Goal: Task Accomplishment & Management: Manage account settings

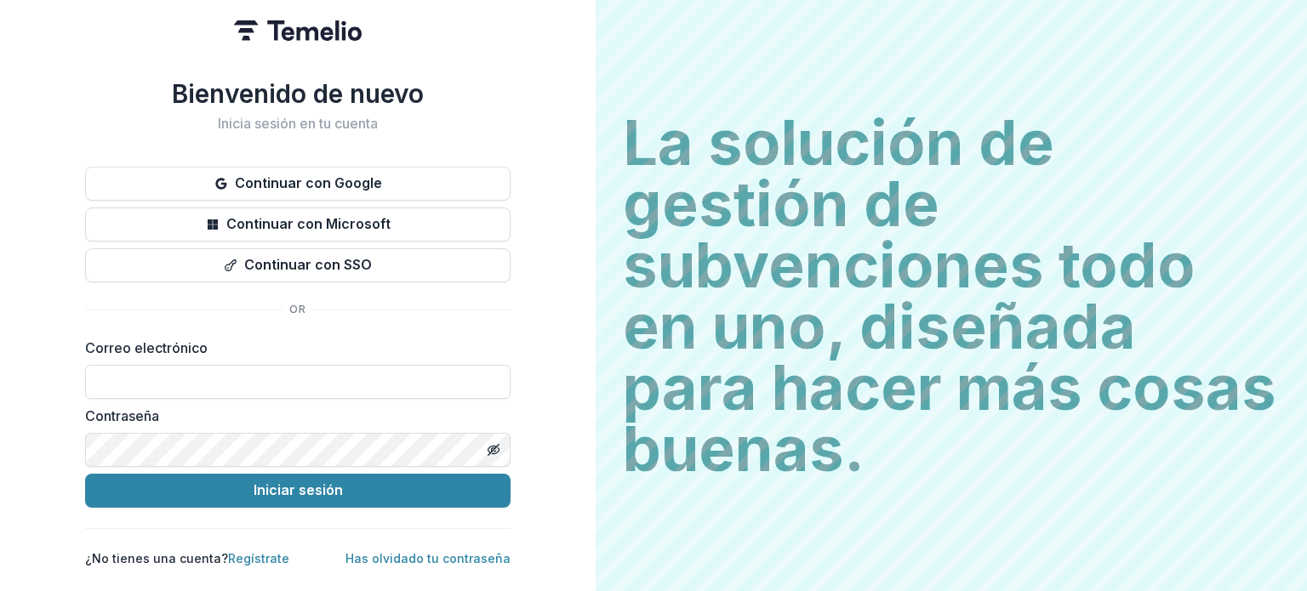
click at [208, 346] on label "Correo electrónico" at bounding box center [292, 348] width 415 height 20
click at [459, 343] on label "Correo electrónico" at bounding box center [292, 348] width 415 height 20
click at [299, 373] on input at bounding box center [297, 382] width 425 height 34
type input "**********"
click at [497, 444] on icon "Activar o desactivar la visibilidad de la contraseña" at bounding box center [494, 450] width 14 height 14
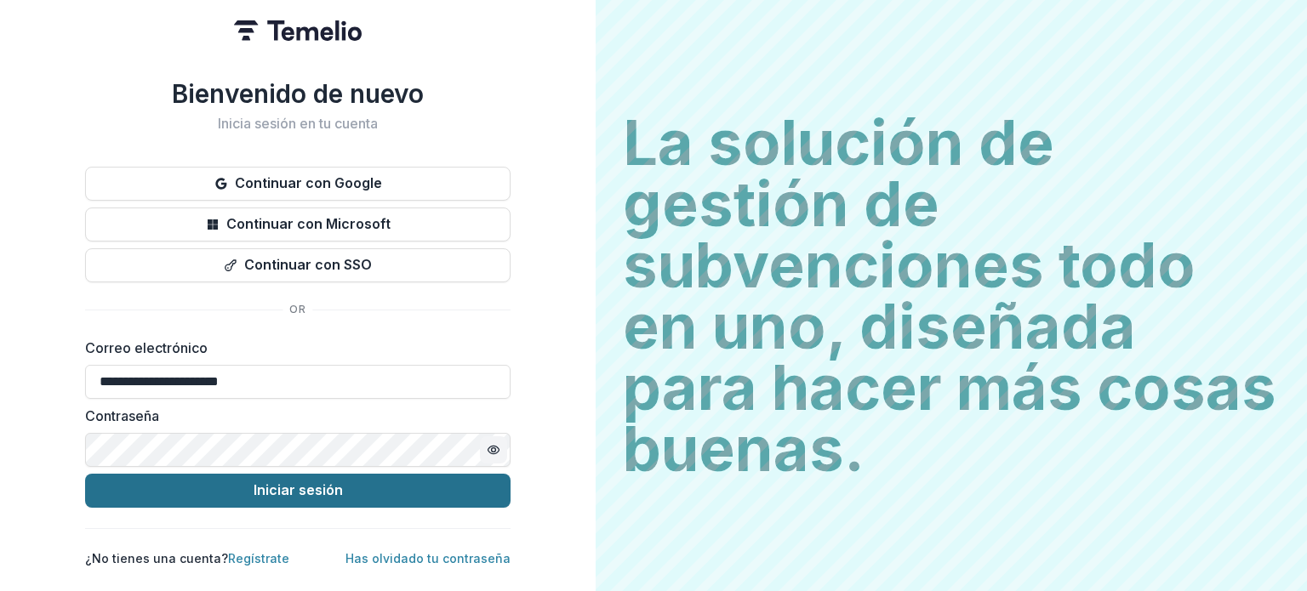
click at [310, 482] on font "Iniciar sesión" at bounding box center [297, 490] width 89 height 17
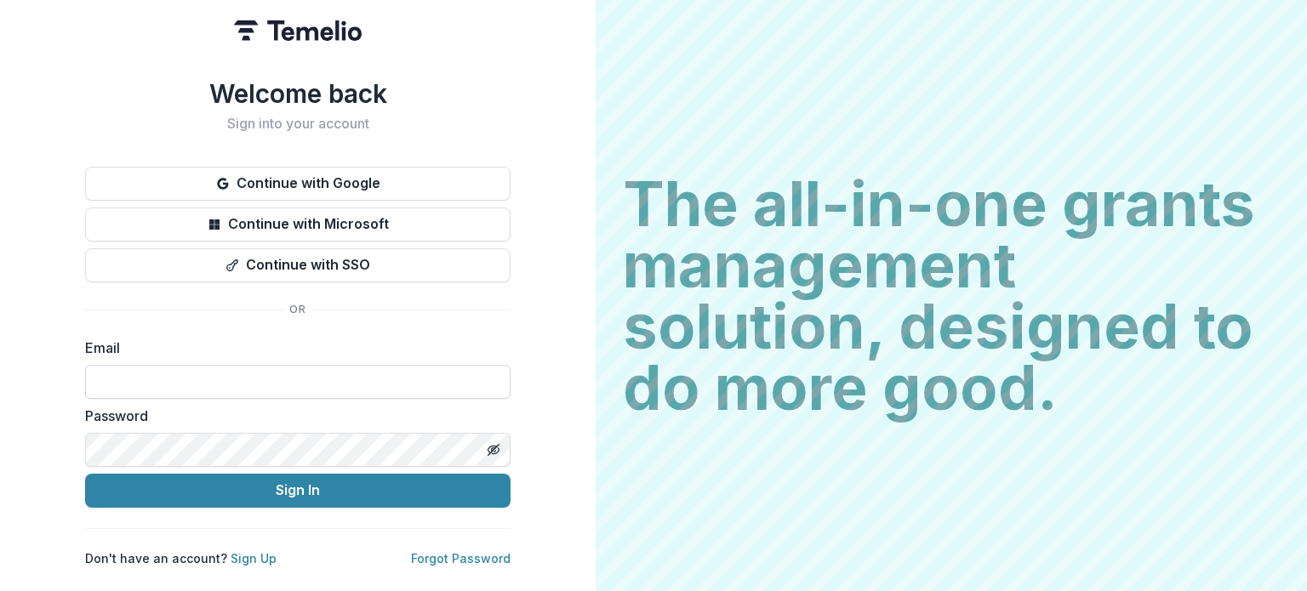
click at [185, 367] on input at bounding box center [297, 382] width 425 height 34
type input "**********"
click at [487, 443] on icon "Toggle password visibility" at bounding box center [494, 450] width 14 height 14
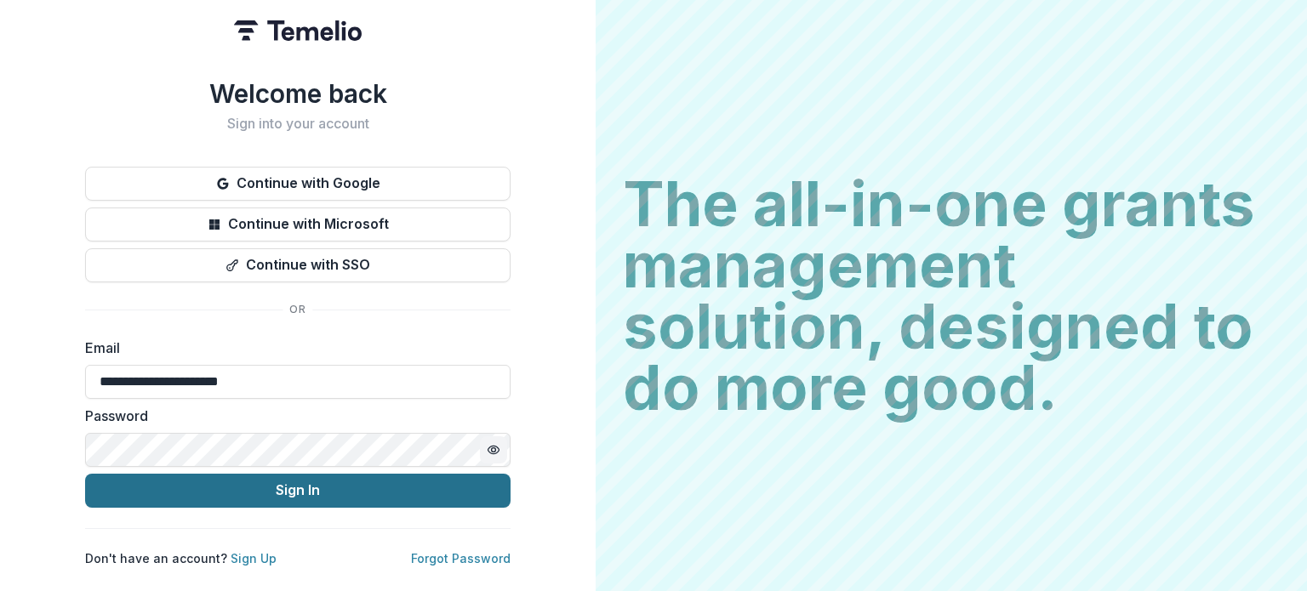
click at [255, 483] on button "Sign In" at bounding box center [297, 491] width 425 height 34
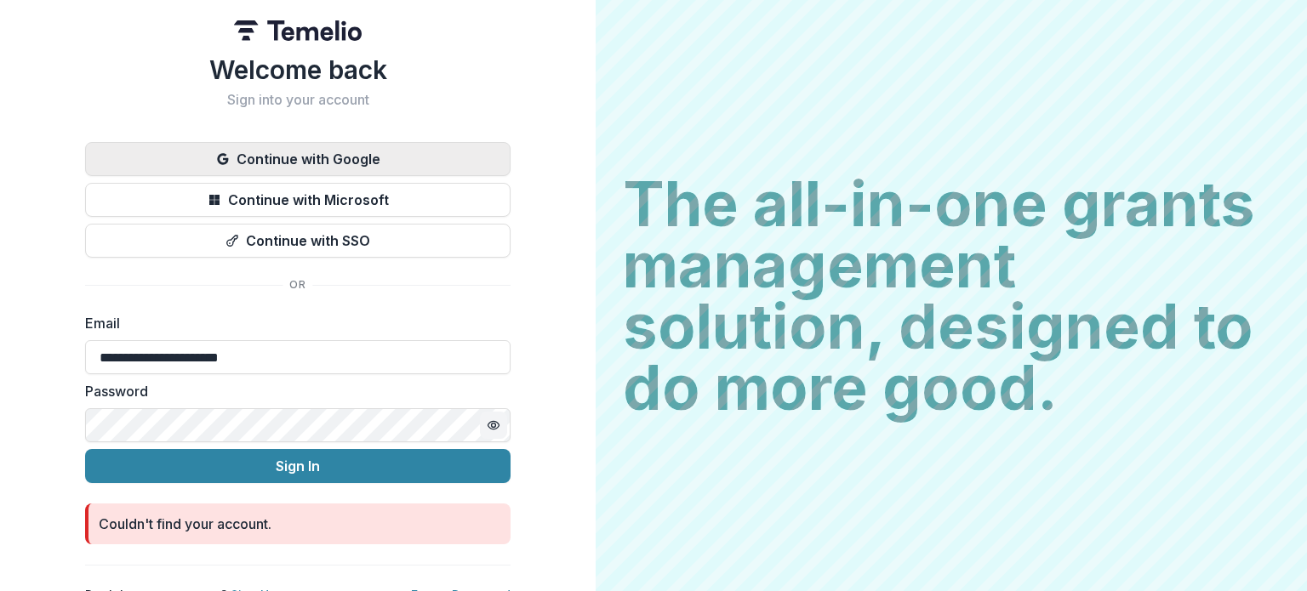
click at [299, 157] on button "Continue with Google" at bounding box center [297, 159] width 425 height 34
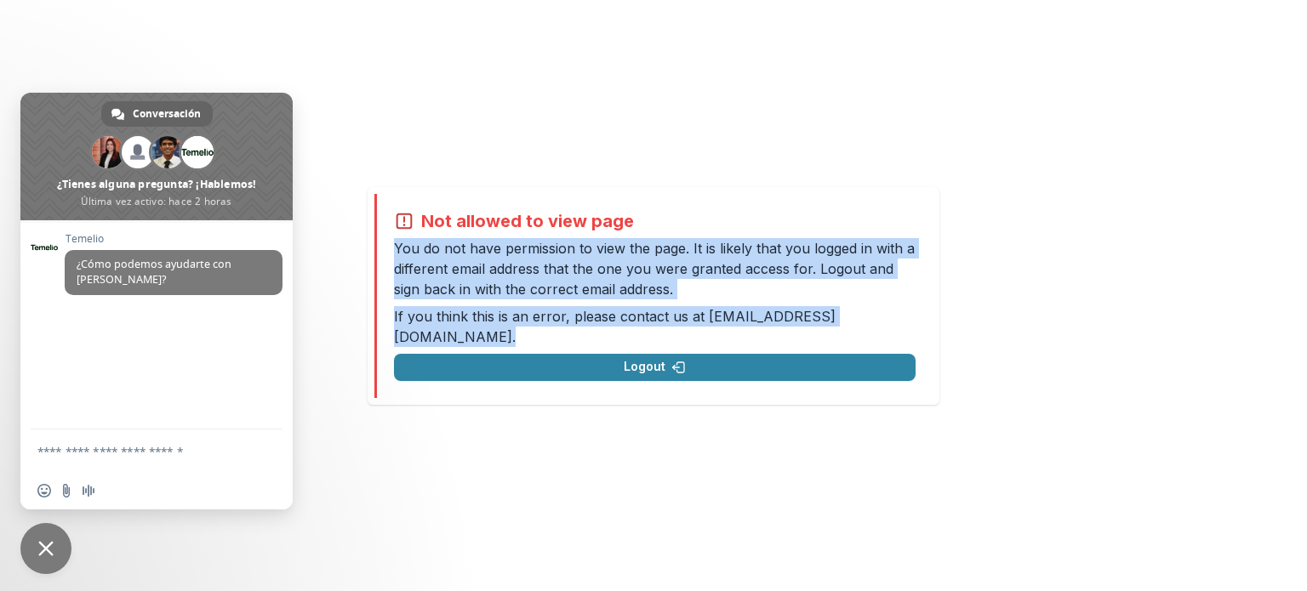
drag, startPoint x: 393, startPoint y: 257, endPoint x: 903, endPoint y: 321, distance: 513.5
click at [903, 321] on div "Not allowed to view page You do not have permission to view the page. It is lik…" at bounding box center [654, 296] width 521 height 170
click at [38, 547] on span "Cerrar el chat" at bounding box center [45, 548] width 15 height 15
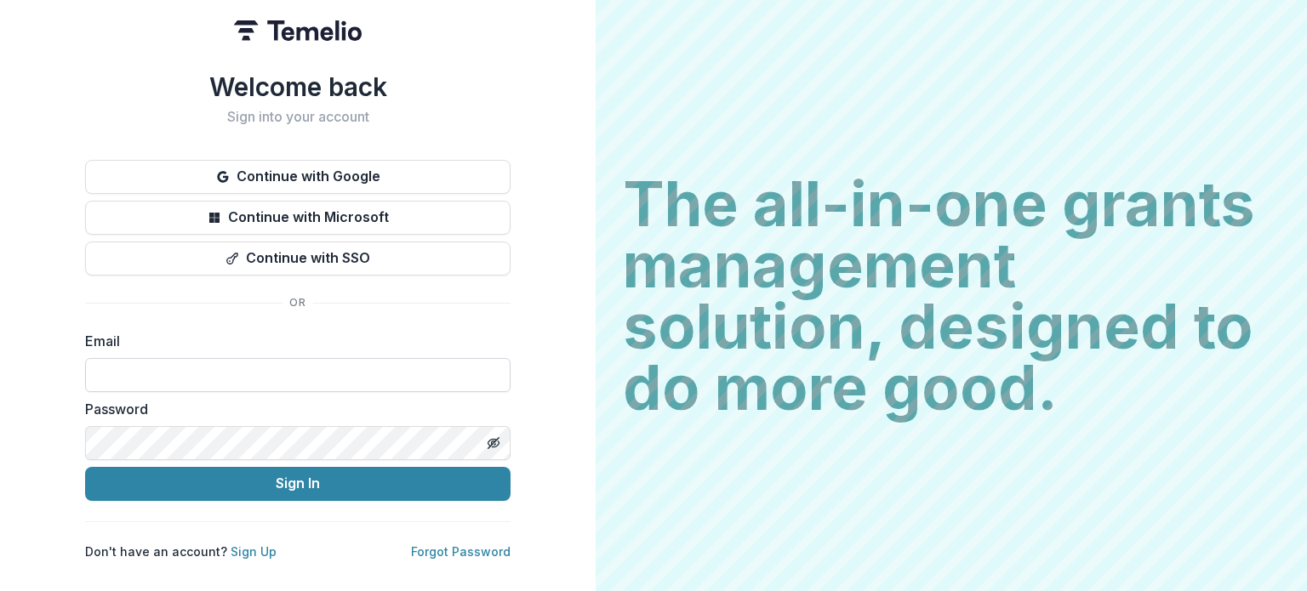
click at [119, 373] on input at bounding box center [297, 375] width 425 height 34
type input "**********"
click at [492, 443] on icon "Toggle password visibility" at bounding box center [493, 442] width 3 height 3
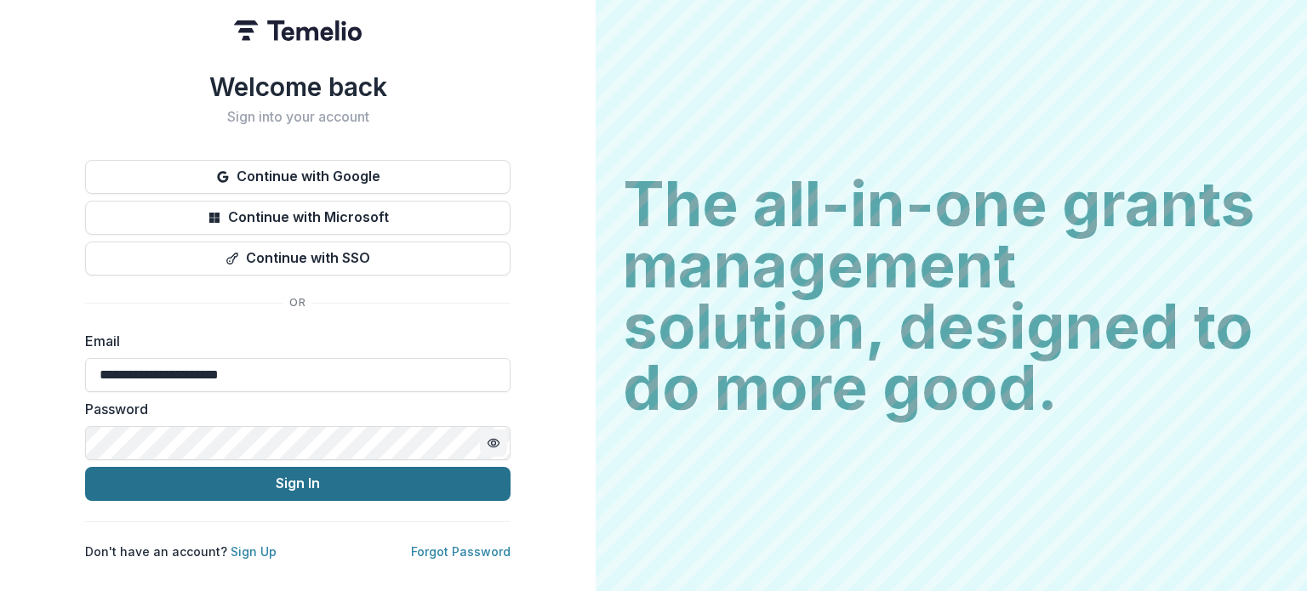
click at [284, 479] on button "Sign In" at bounding box center [297, 484] width 425 height 34
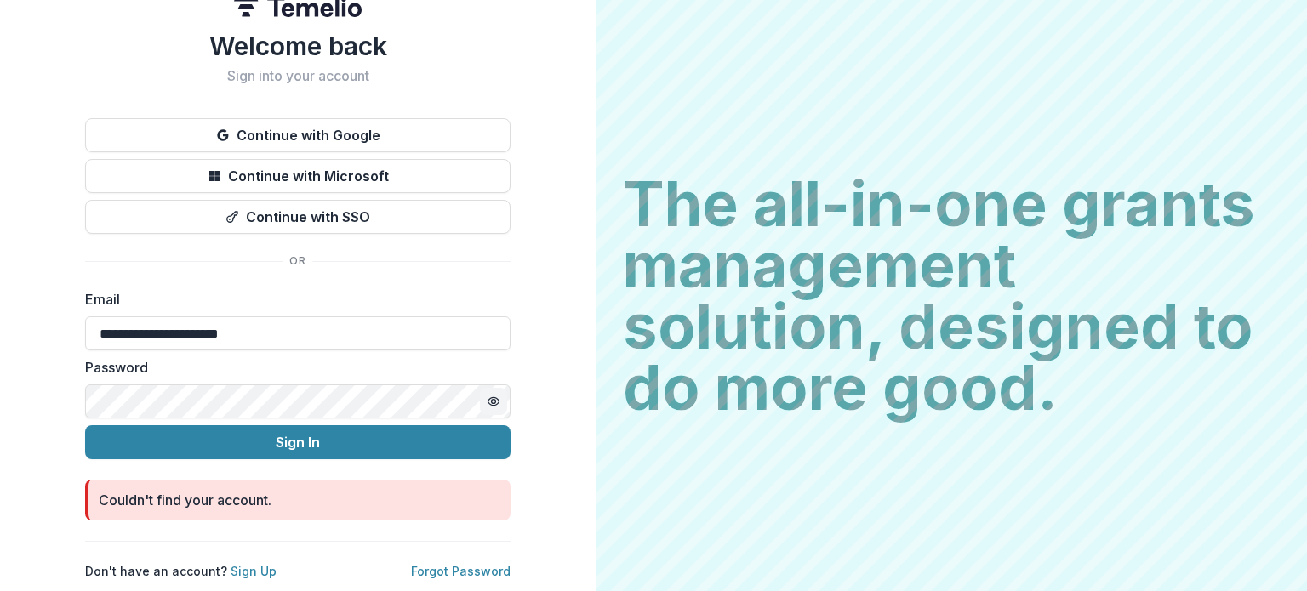
scroll to position [26, 0]
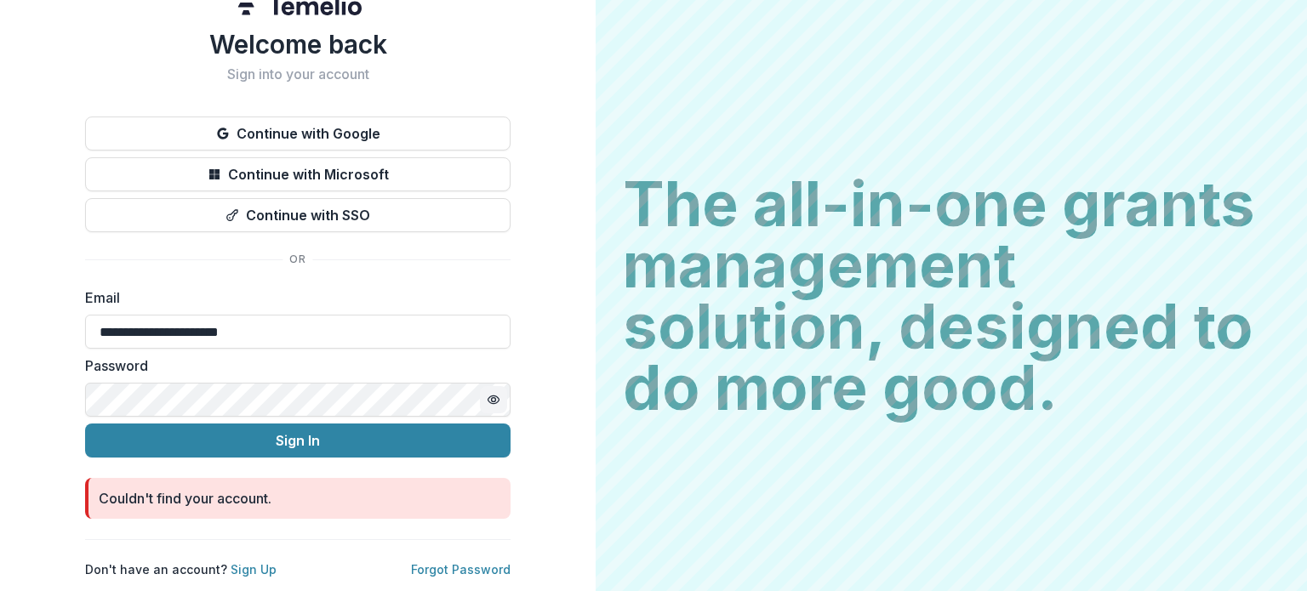
click at [218, 501] on div "Couldn't find your account." at bounding box center [185, 498] width 173 height 20
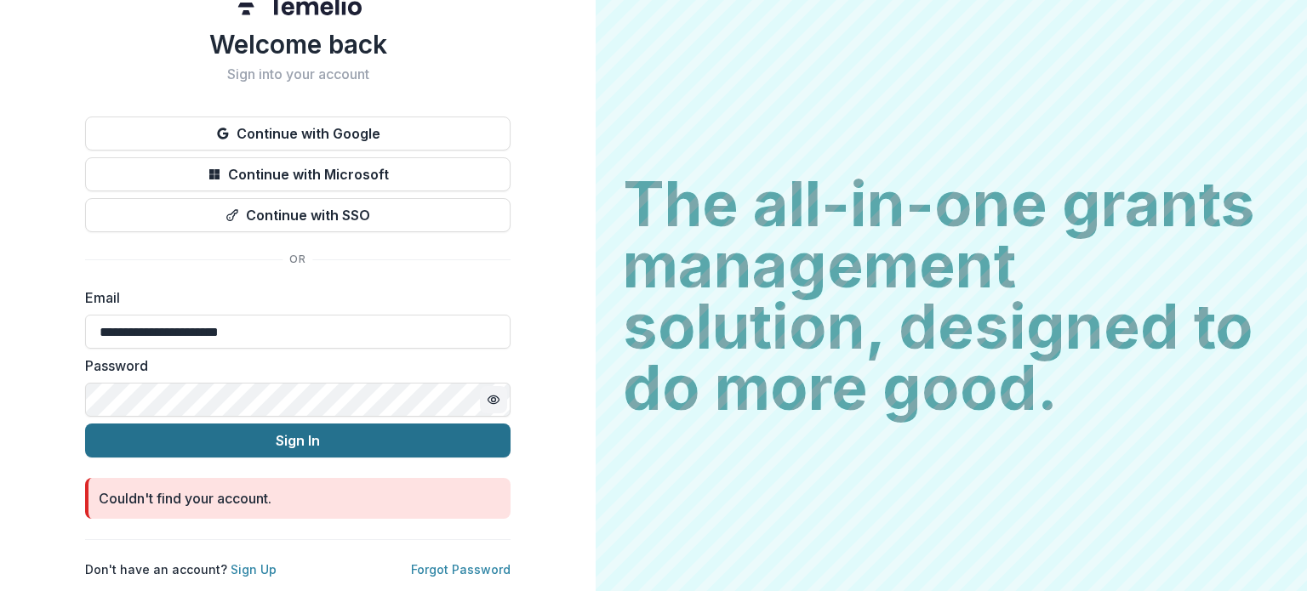
click at [270, 432] on button "Sign In" at bounding box center [297, 441] width 425 height 34
click at [256, 441] on button "Sign In" at bounding box center [297, 441] width 425 height 34
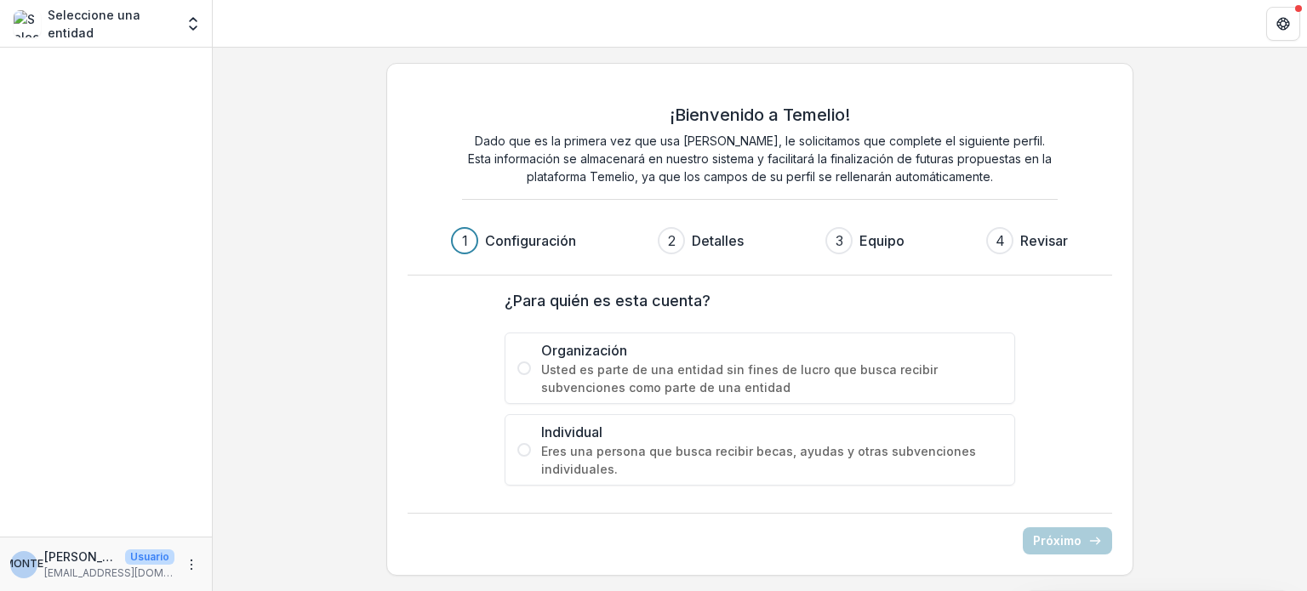
click at [517, 369] on span at bounding box center [524, 369] width 14 height 14
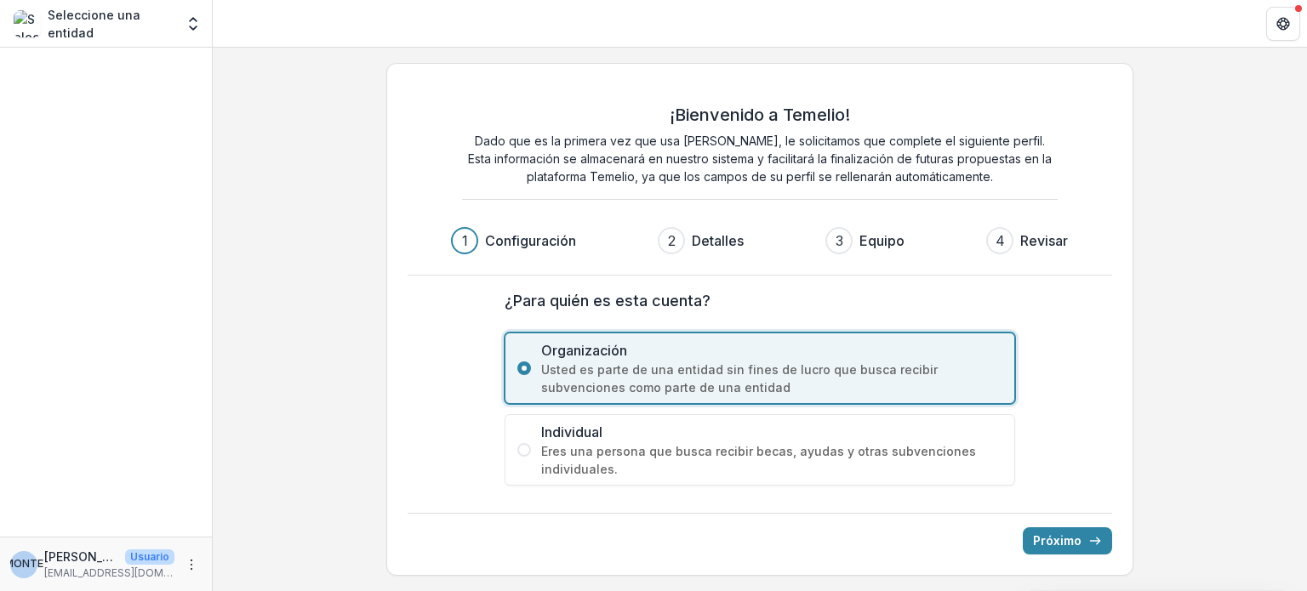
click at [1062, 541] on font "Próximo" at bounding box center [1057, 540] width 48 height 14
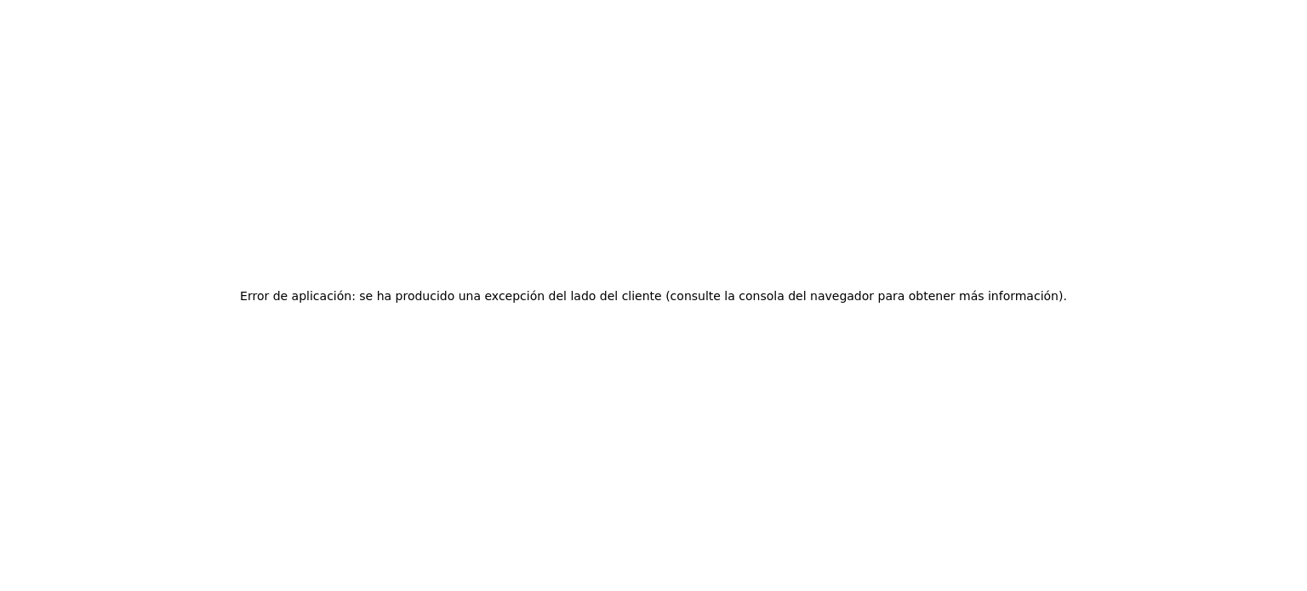
click at [740, 302] on font "(consulte la consola del navegador para obtener más información)" at bounding box center [863, 296] width 397 height 14
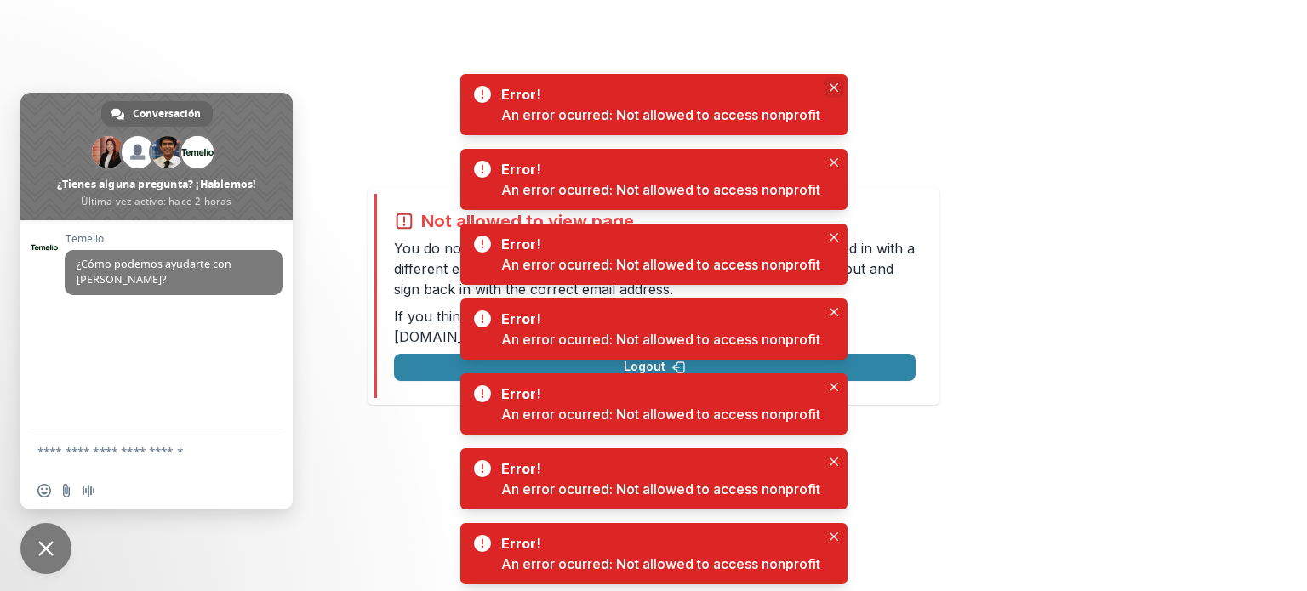
click at [834, 85] on icon "Close" at bounding box center [833, 87] width 9 height 9
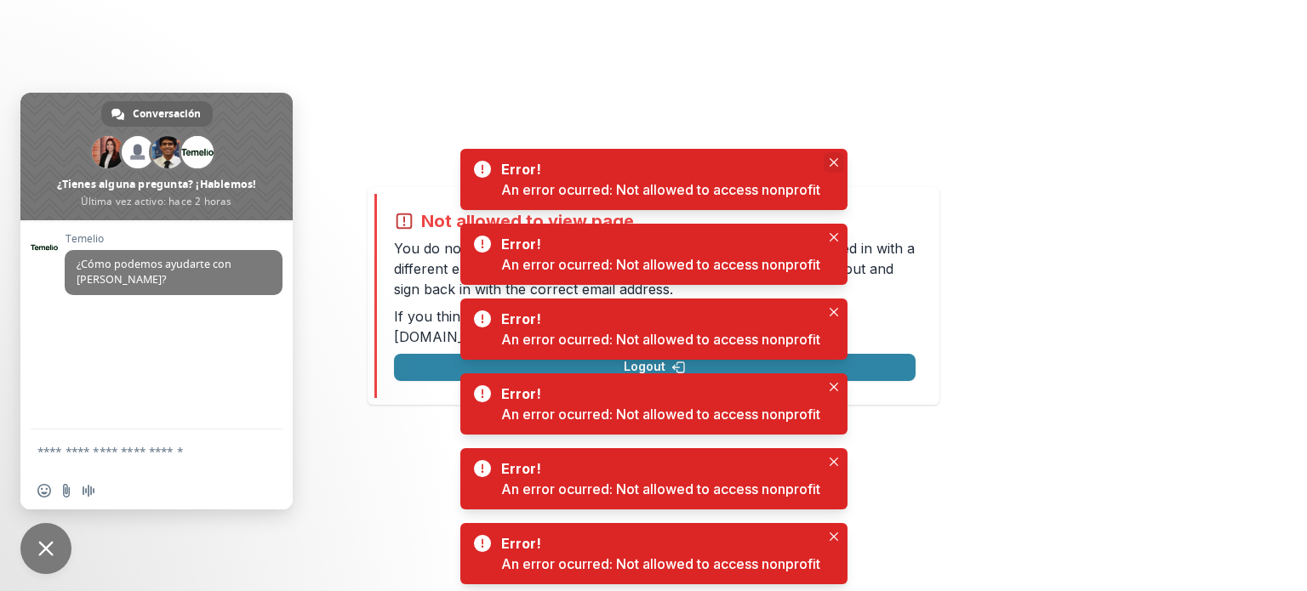
click at [834, 161] on icon "Close" at bounding box center [833, 162] width 9 height 9
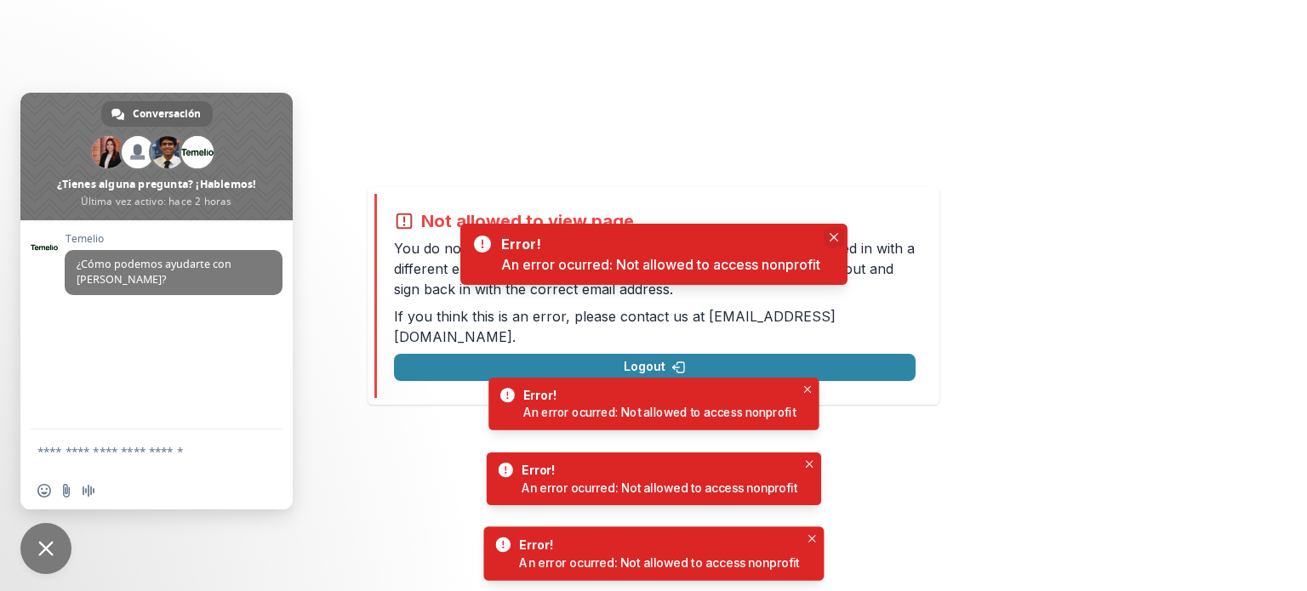
click at [831, 236] on body "Not allowed to view page You do not have permission to view the page. It is lik…" at bounding box center [653, 295] width 1307 height 591
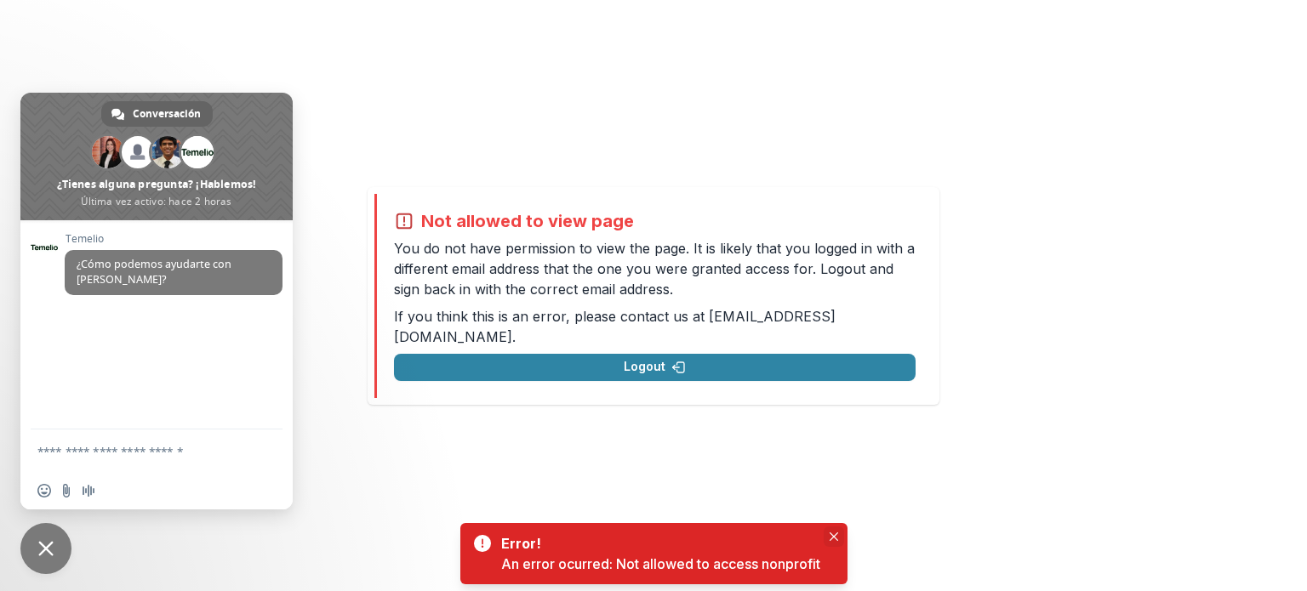
click at [834, 535] on icon "Close" at bounding box center [833, 536] width 9 height 9
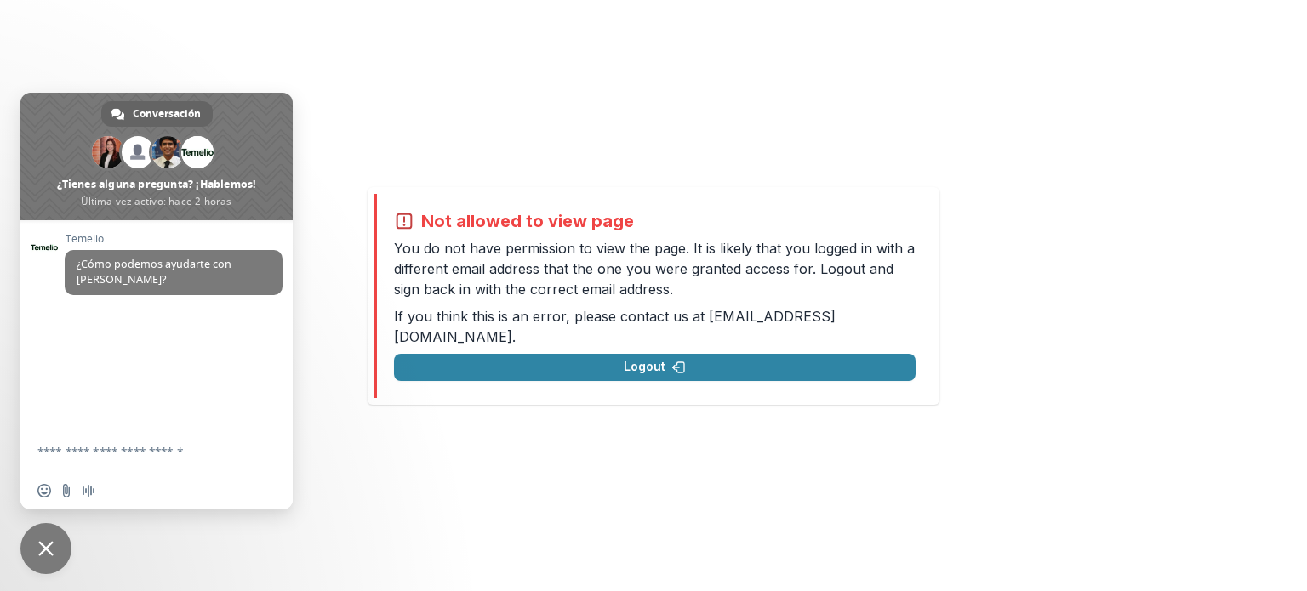
click at [64, 10] on div "Not allowed to view page You do not have permission to view the page. It is lik…" at bounding box center [653, 295] width 1307 height 591
click at [34, 566] on span "Cerrar el chat" at bounding box center [45, 548] width 51 height 51
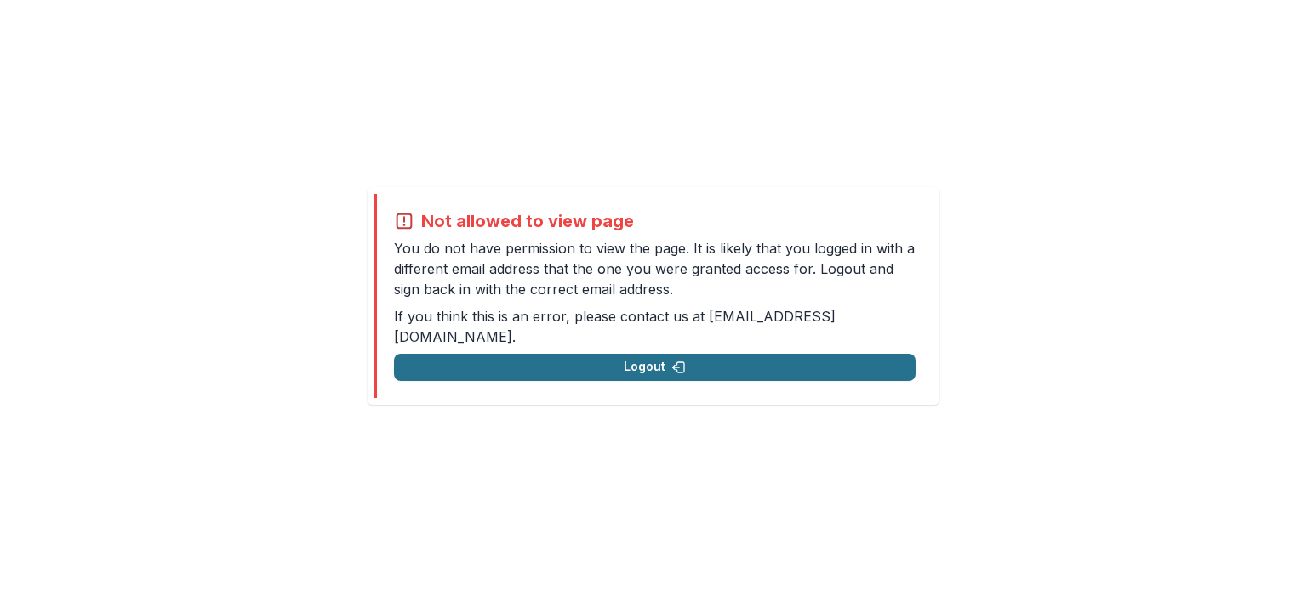
click at [584, 357] on button "Logout" at bounding box center [654, 367] width 521 height 27
